Goal: Task Accomplishment & Management: Manage account settings

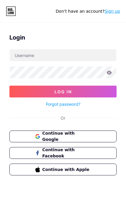
click at [10, 9] on icon at bounding box center [11, 10] width 10 height 9
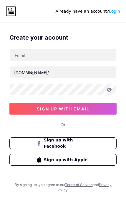
click at [8, 11] on icon at bounding box center [8, 9] width 1 height 3
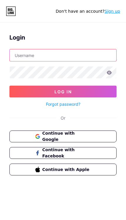
type input "brunacass"
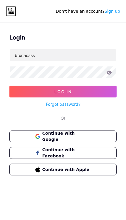
click at [63, 91] on button "Log In" at bounding box center [62, 91] width 107 height 12
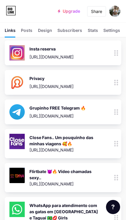
scroll to position [44, 0]
click at [113, 111] on div at bounding box center [116, 111] width 10 height 25
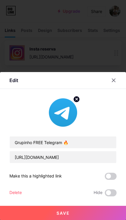
click at [15, 196] on div "Delete" at bounding box center [15, 192] width 12 height 7
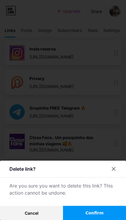
click at [102, 216] on span "Confirm" at bounding box center [94, 213] width 18 height 6
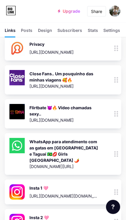
scroll to position [77, 0]
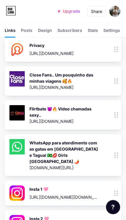
click at [113, 112] on div at bounding box center [116, 114] width 10 height 29
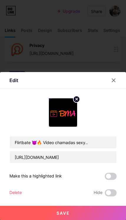
click at [15, 196] on div "Delete" at bounding box center [15, 192] width 12 height 7
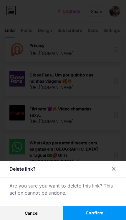
click at [101, 216] on span "Confirm" at bounding box center [94, 213] width 18 height 6
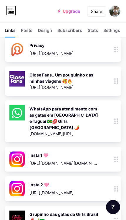
click at [117, 118] on icon at bounding box center [116, 121] width 4 height 6
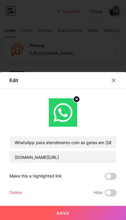
click at [17, 196] on div "Delete" at bounding box center [15, 192] width 12 height 7
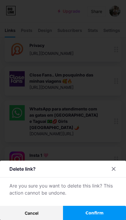
click at [104, 219] on button "Confirm" at bounding box center [94, 212] width 63 height 14
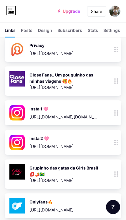
click at [116, 111] on icon at bounding box center [116, 113] width 4 height 6
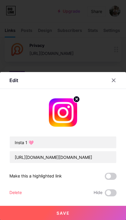
click at [18, 196] on div "Delete" at bounding box center [15, 192] width 12 height 7
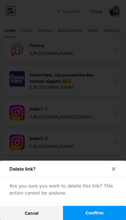
click at [101, 216] on span "Confirm" at bounding box center [94, 213] width 18 height 6
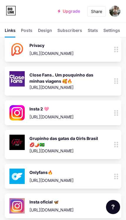
click at [115, 111] on icon at bounding box center [116, 113] width 4 height 6
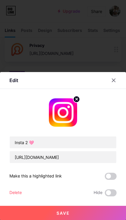
click at [17, 196] on div "Delete" at bounding box center [15, 192] width 12 height 7
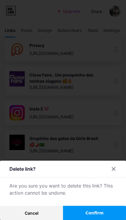
click at [101, 216] on span "Confirm" at bounding box center [94, 213] width 18 height 6
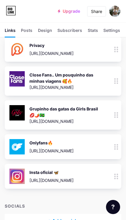
click at [115, 116] on icon at bounding box center [116, 115] width 4 height 6
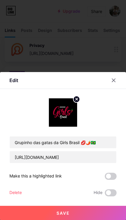
click at [20, 196] on div "Delete" at bounding box center [15, 192] width 12 height 7
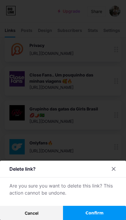
click at [99, 216] on span "Confirm" at bounding box center [94, 213] width 18 height 6
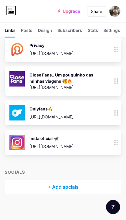
scroll to position [55, 0]
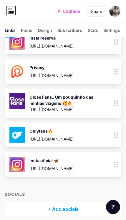
click at [116, 164] on circle at bounding box center [114, 164] width 1 height 1
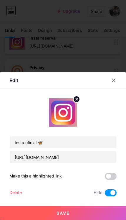
click at [15, 196] on div "Delete" at bounding box center [15, 192] width 12 height 7
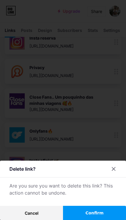
click at [104, 219] on button "Confirm" at bounding box center [94, 212] width 63 height 14
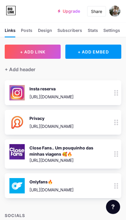
scroll to position [4, 0]
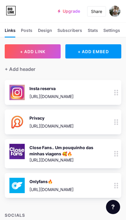
click at [115, 91] on icon at bounding box center [116, 93] width 4 height 6
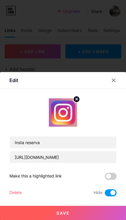
click at [15, 194] on div "Delete" at bounding box center [15, 192] width 12 height 7
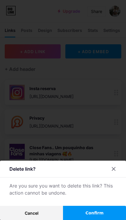
click at [103, 214] on button "Confirm" at bounding box center [94, 212] width 63 height 14
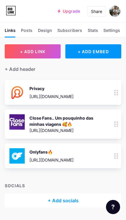
scroll to position [0, 0]
